Goal: Task Accomplishment & Management: Use online tool/utility

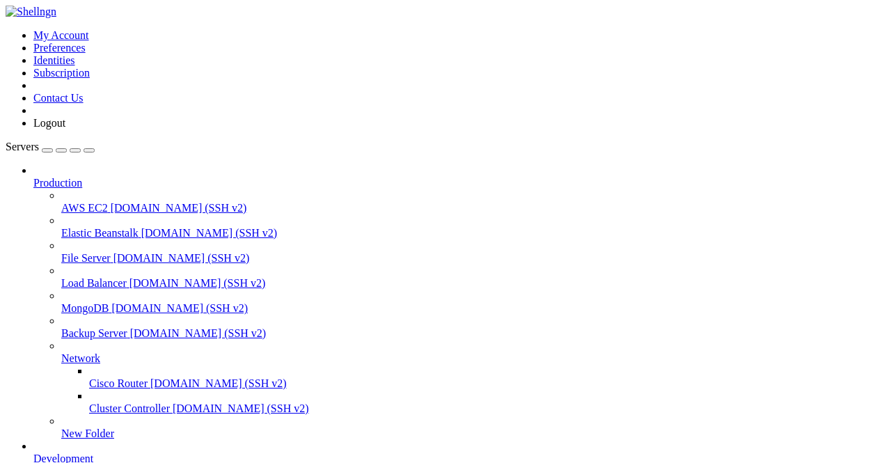
scroll to position [209, 0]
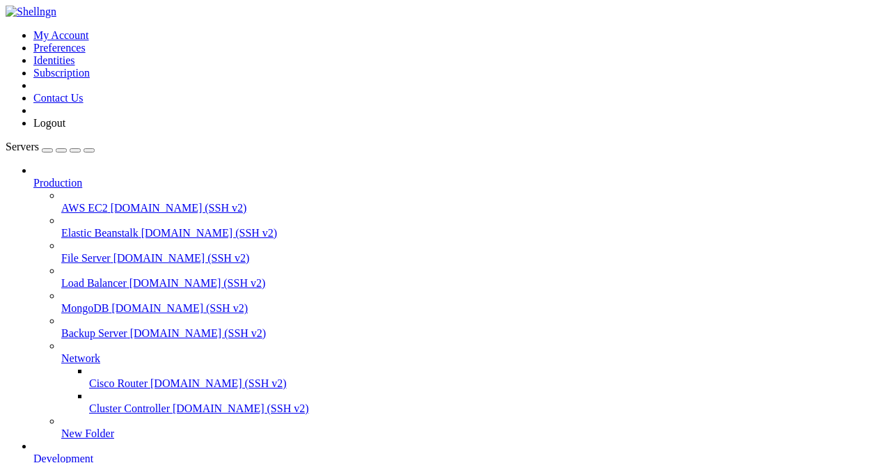
scroll to position [3938, 0]
type input "Telegram80"
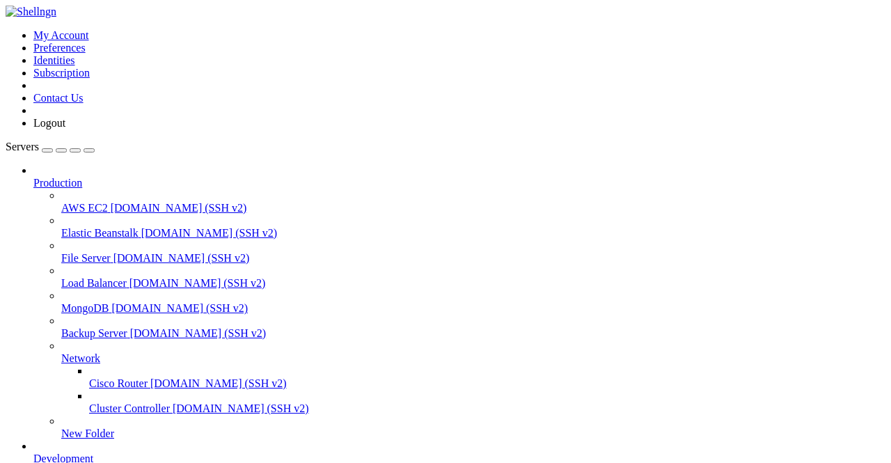
drag, startPoint x: 353, startPoint y: 1099, endPoint x: 381, endPoint y: 1098, distance: 28.5
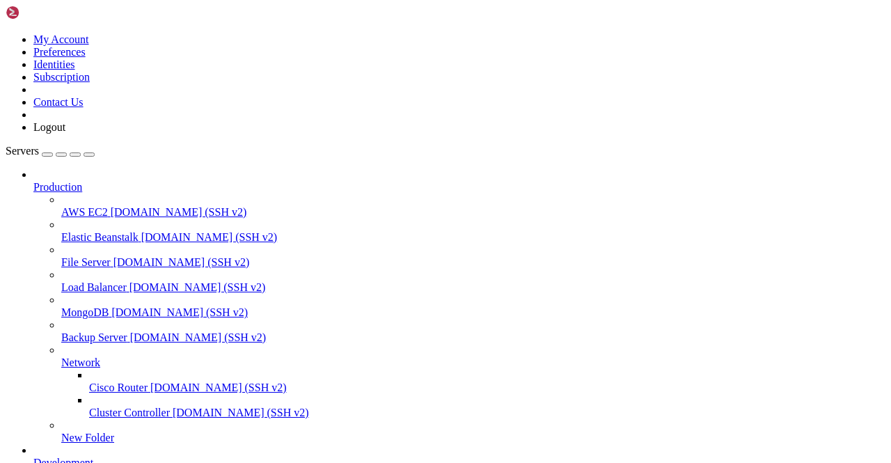
scroll to position [209, 0]
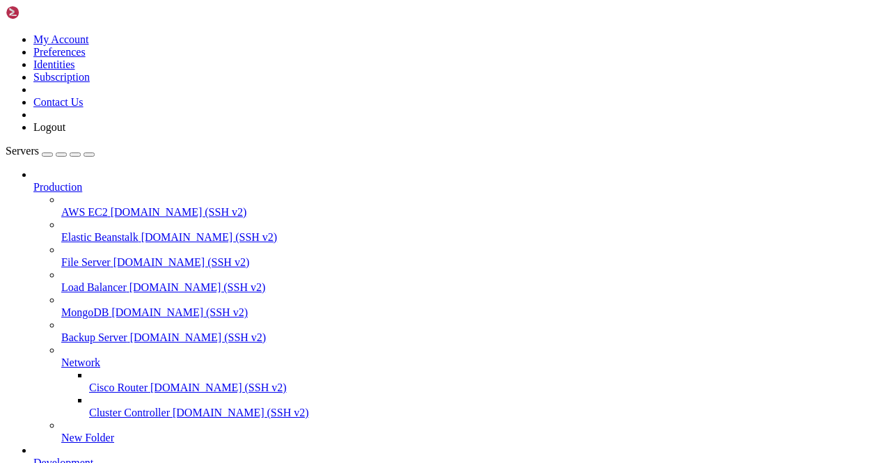
drag, startPoint x: 335, startPoint y: 51, endPoint x: 203, endPoint y: 49, distance: 132.2
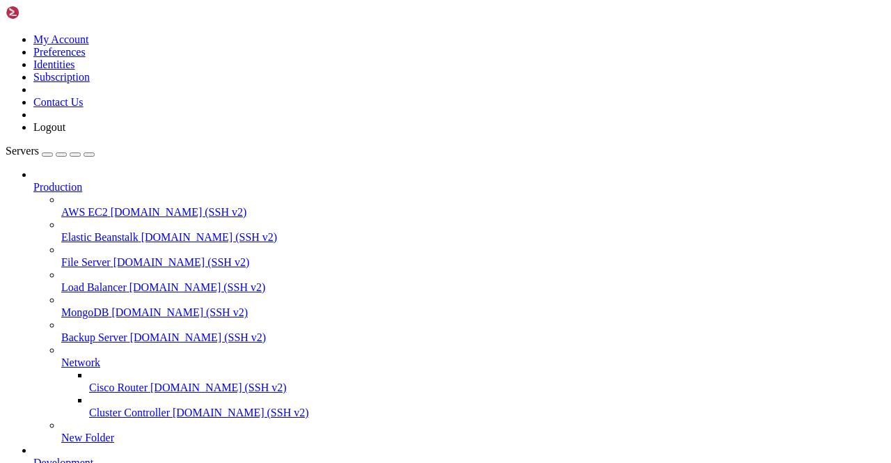
paste input "var/lib/docker/overlay2/1617c5d2e2e73cb0bdab6f42ebdbdafc16d1ed3a0bb3c3c856aa284…"
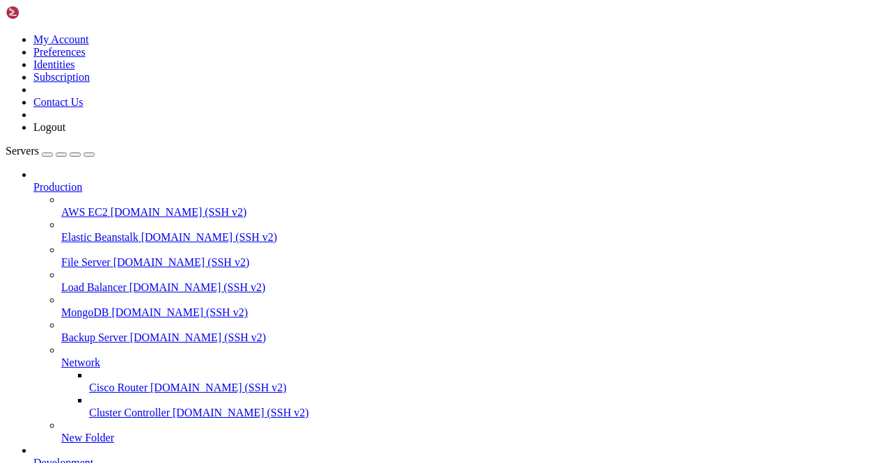
type input "/var/lib/docker/overlay2/1617c5d2e2e73cb0bdab6f42ebdbdafc16d1ed3a0bb3c3c856aa28…"
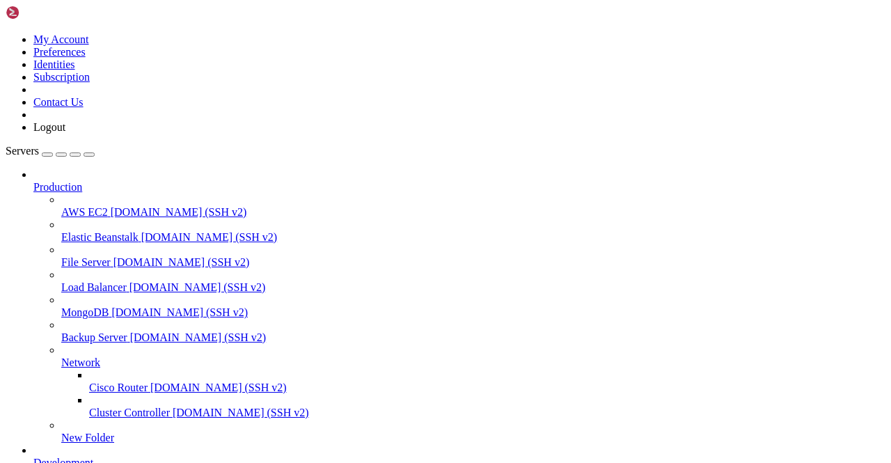
scroll to position [2644, 0]
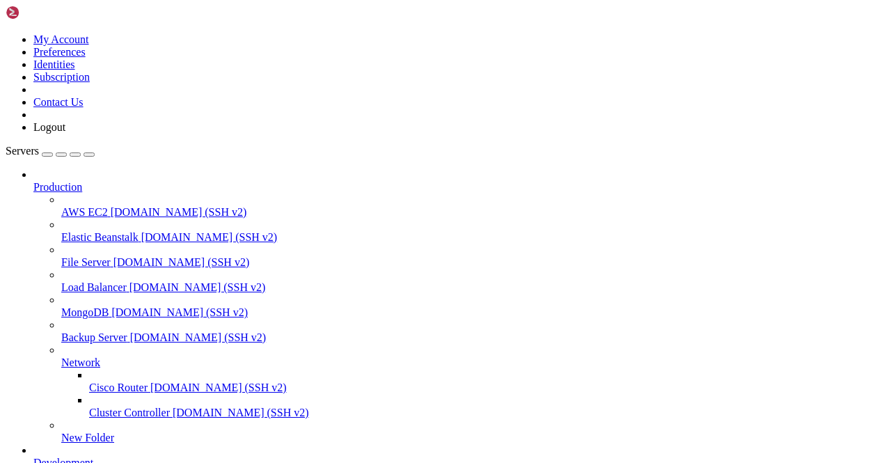
type input "/root"
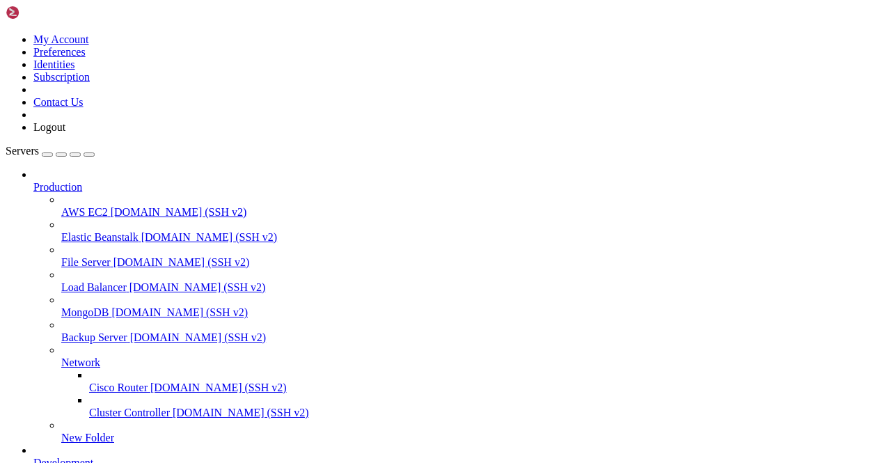
scroll to position [0, 0]
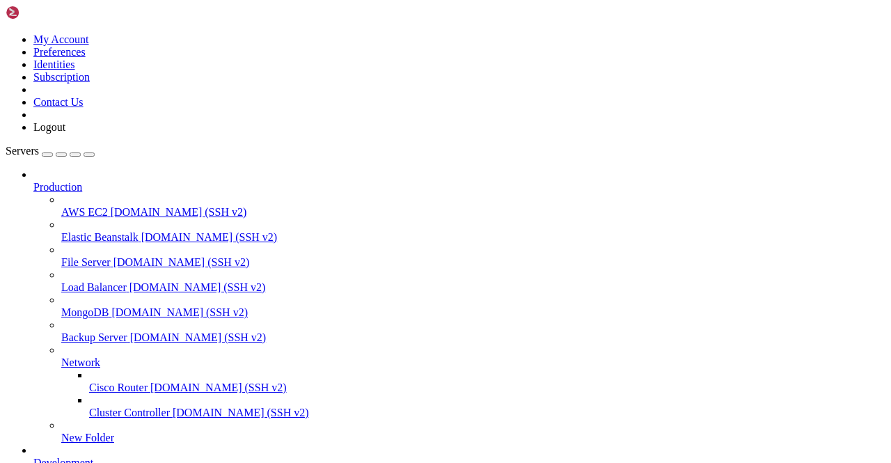
drag, startPoint x: 305, startPoint y: 47, endPoint x: 163, endPoint y: 44, distance: 142.7
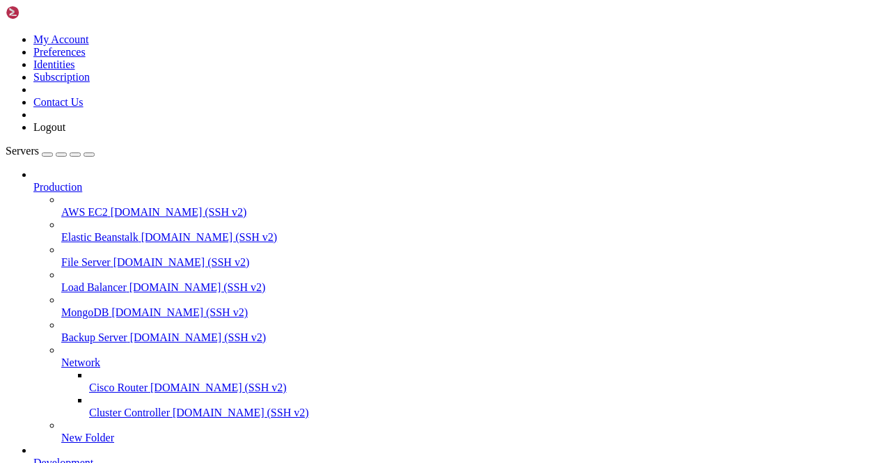
paste input "var/lib/docker/overlay2/f407bb9ba0acb2731dbd51722fe34ed1a4ba55aa9e166f4efbda2ff…"
type input "/var/lib/docker/overlay2/f407bb9ba0acb2731dbd51722fe34ed1a4ba55aa9e166f4efbda2f…"
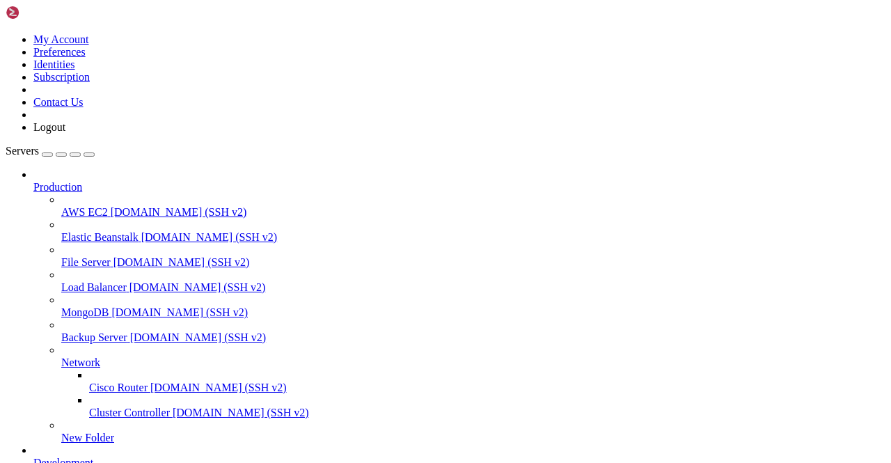
scroll to position [0, 0]
drag, startPoint x: 271, startPoint y: 40, endPoint x: 196, endPoint y: 44, distance: 75.3
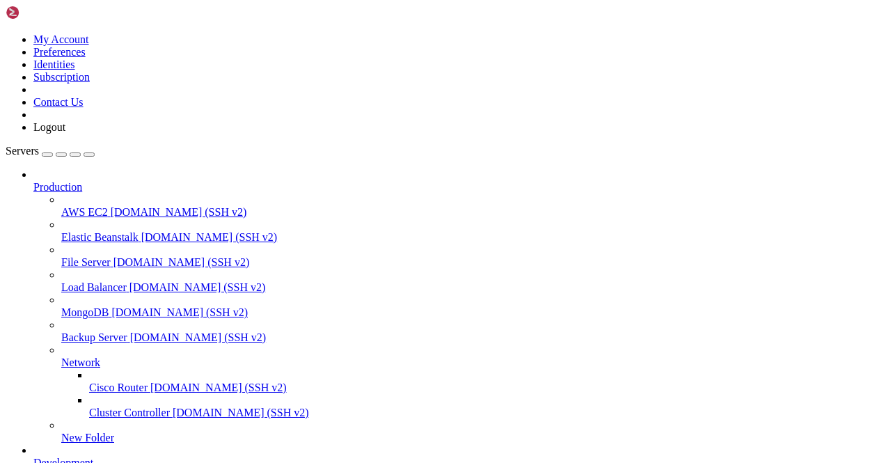
paste input "var/lib/docker/overlay2/f407bb9ba0acb2731dbd51722fe34ed1a4ba55aa9e166f4efbda2ff…"
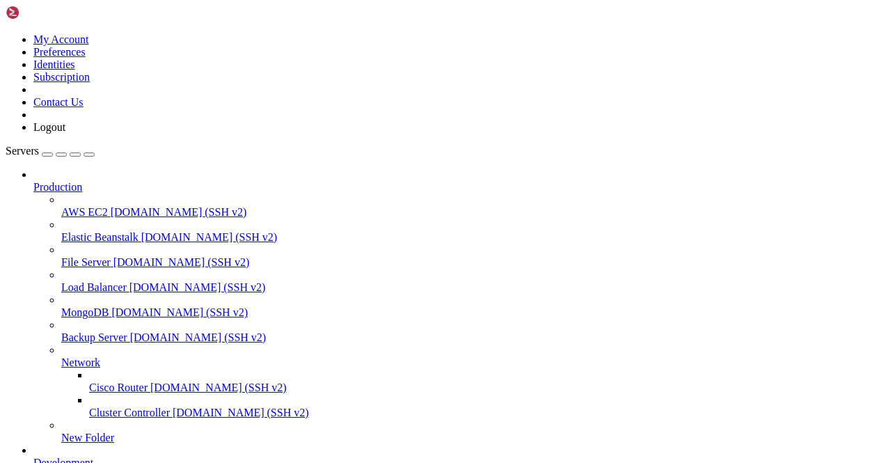
type input "/var/lib/docker/overlay2/f407bb9ba0acb2731dbd51722fe34ed1a4ba55aa9e166f4efbda2f…"
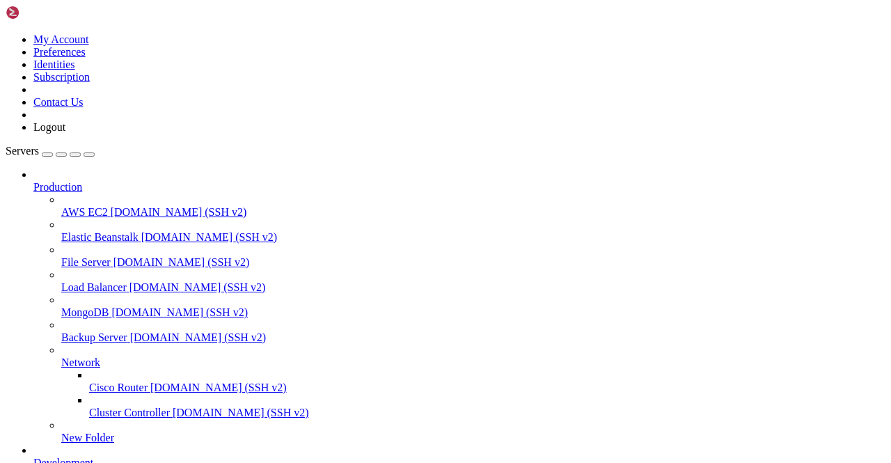
scroll to position [145, 0]
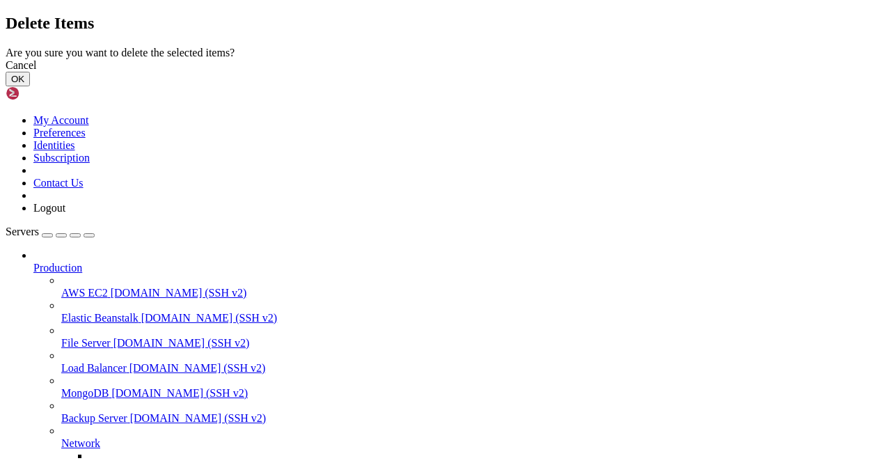
click at [30, 86] on button "OK" at bounding box center [18, 79] width 24 height 15
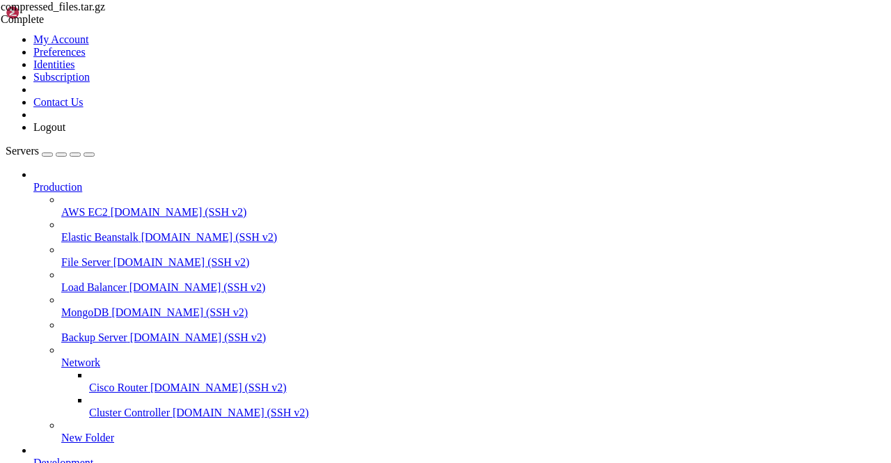
scroll to position [0, 0]
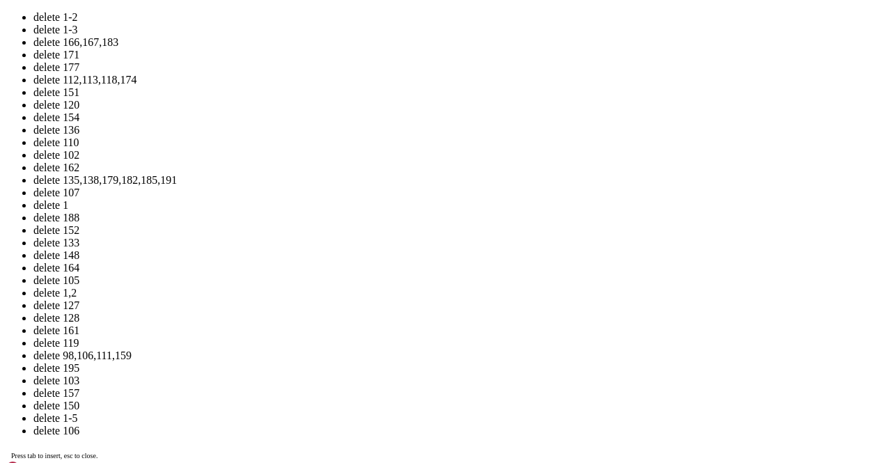
scroll to position [28717, 0]
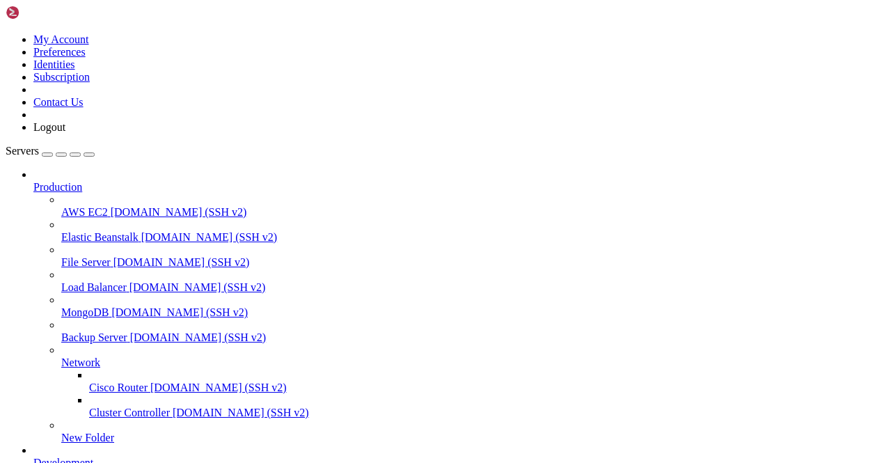
scroll to position [28856, 0]
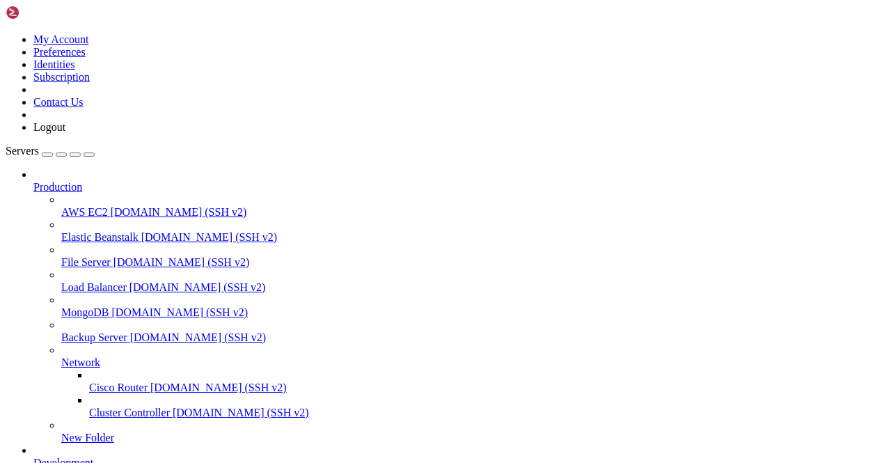
scroll to position [30554, 0]
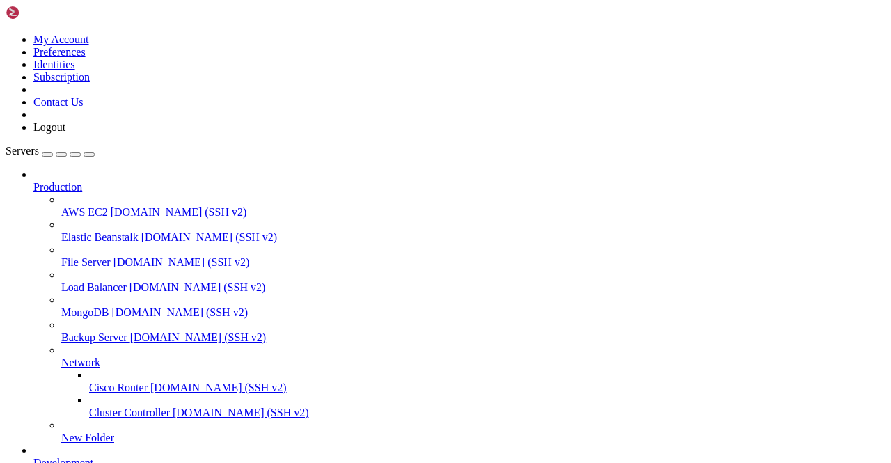
scroll to position [0, 0]
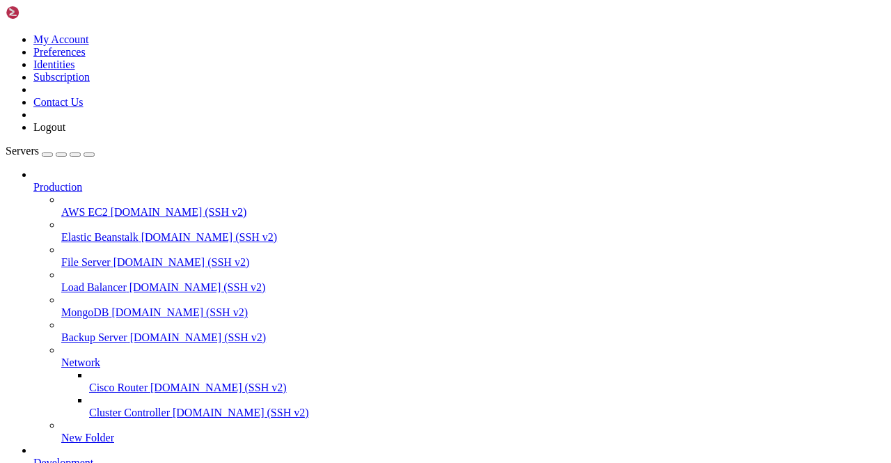
paste input "var/lib/docker/overlay2/0bfc59ae1fad9aecf5c364ddfc15fe20d675159380ae770c6d648cc…"
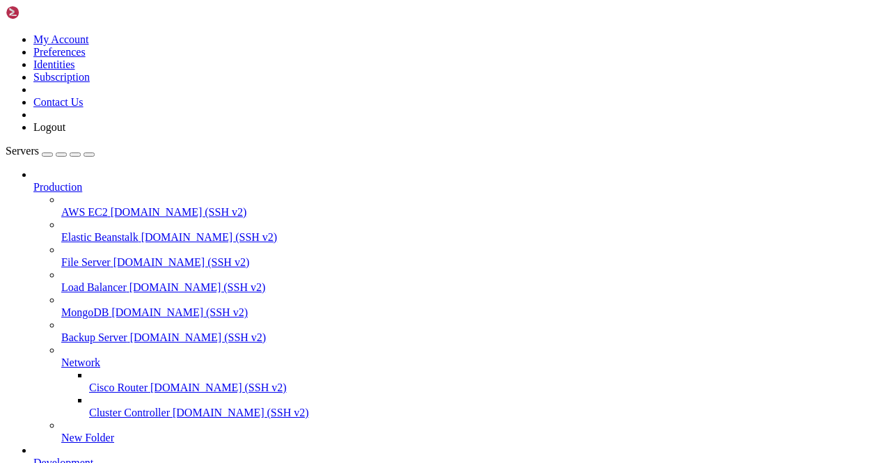
type input "/var/lib/docker/overlay2/0bfc59ae1fad9aecf5c364ddfc15fe20d675159380ae770c6d648c…"
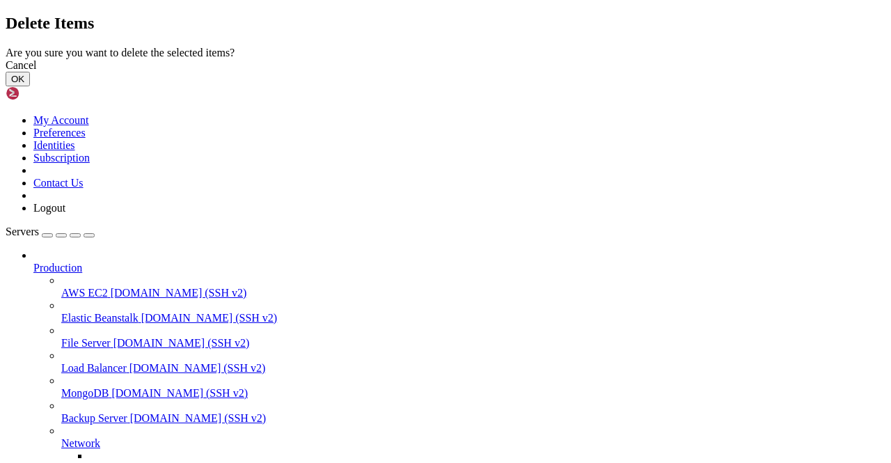
click at [30, 86] on button "OK" at bounding box center [18, 79] width 24 height 15
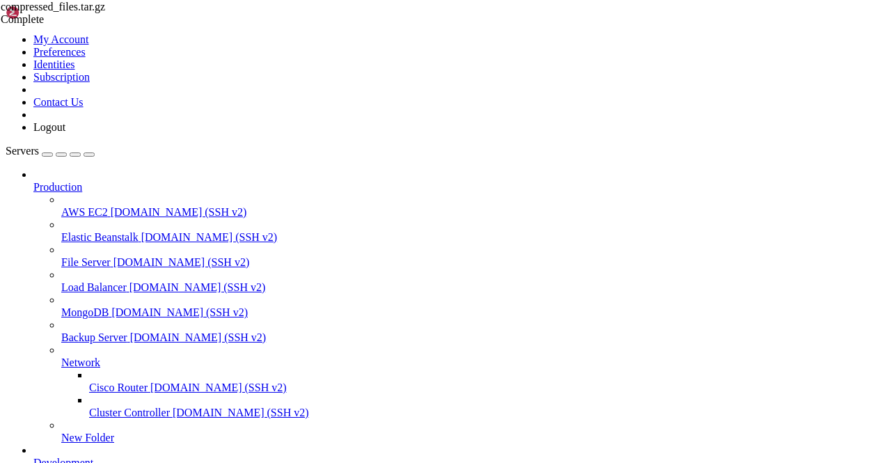
scroll to position [0, 0]
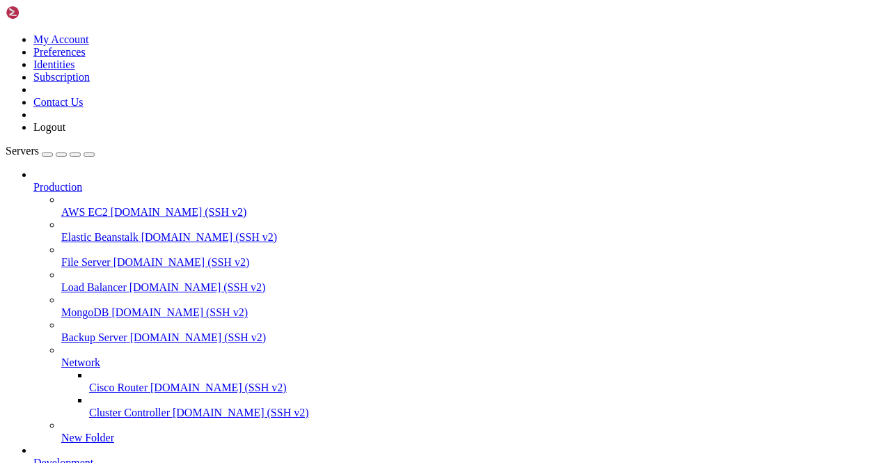
type input "/"
paste input "/var/lib/docker/overlay2/1617c5d2e2e73cb0bdab6f42ebdbdafc16d1ed3a0bb3c3c856aa28…"
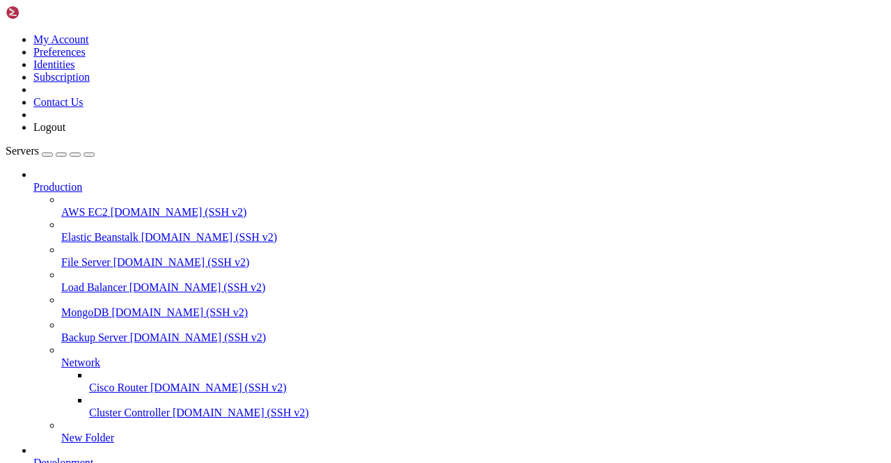
type input "/var/lib/docker/overlay2/1617c5d2e2e73cb0bdab6f42ebdbdafc16d1ed3a0bb3c3c856aa28…"
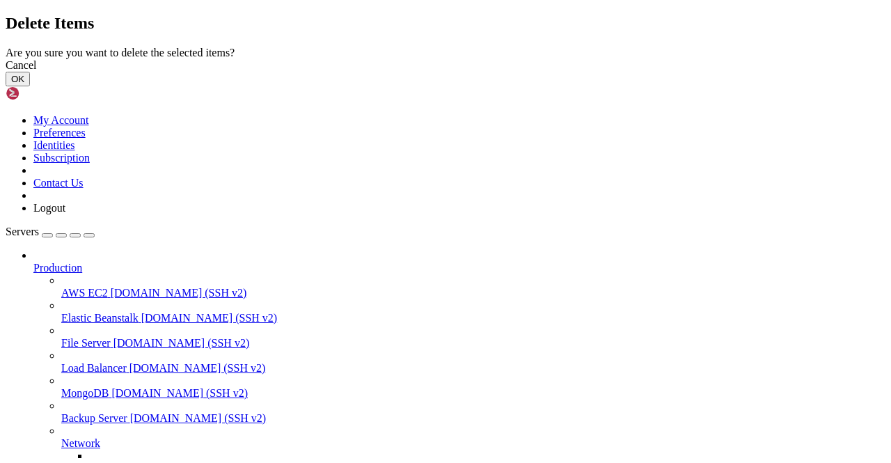
click at [30, 86] on button "OK" at bounding box center [18, 79] width 24 height 15
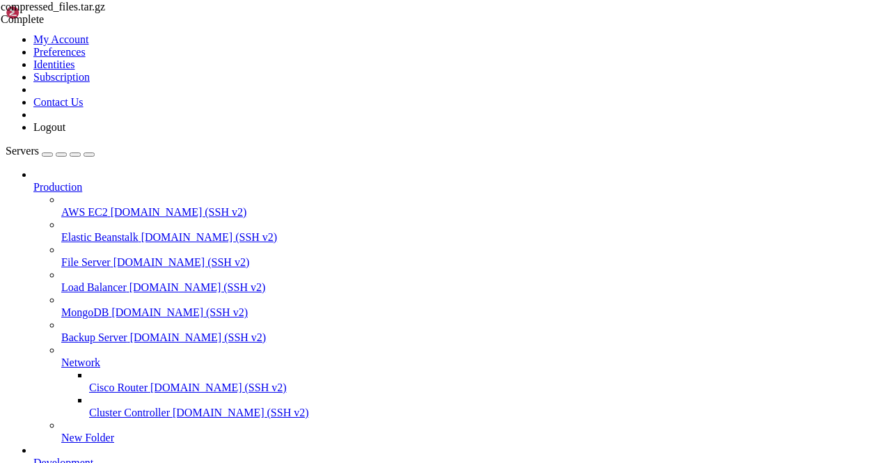
scroll to position [114, 0]
